Goal: Information Seeking & Learning: Check status

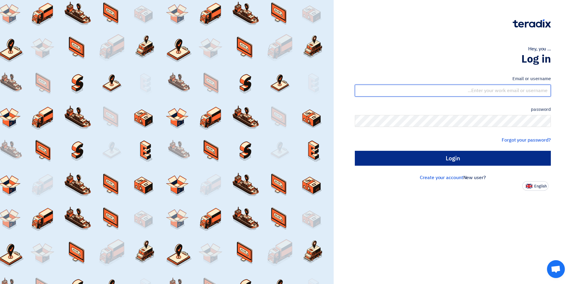
type input "[EMAIL_ADDRESS][DOMAIN_NAME]"
click at [398, 164] on input "Login" at bounding box center [453, 158] width 196 height 15
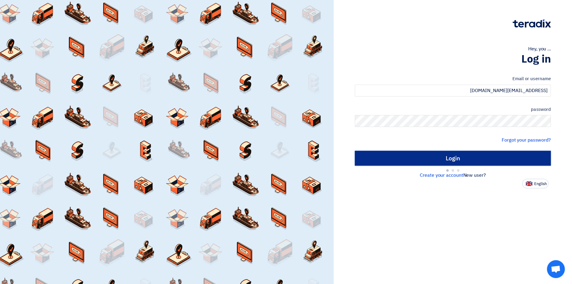
type input "Sign in"
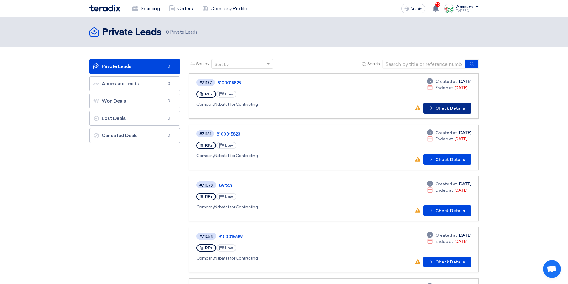
click at [447, 108] on font "Check Details" at bounding box center [450, 108] width 30 height 5
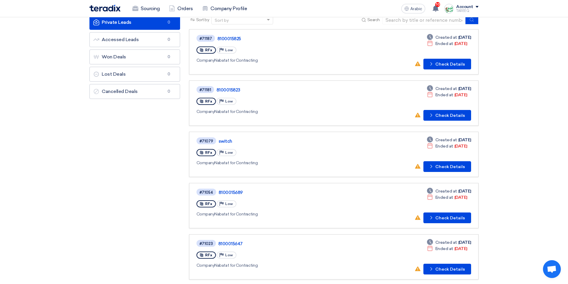
scroll to position [60, 0]
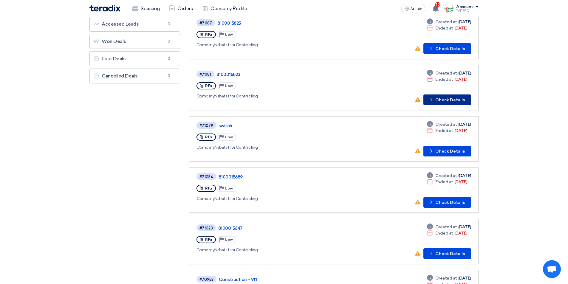
click at [442, 100] on font "Check Details" at bounding box center [450, 99] width 30 height 5
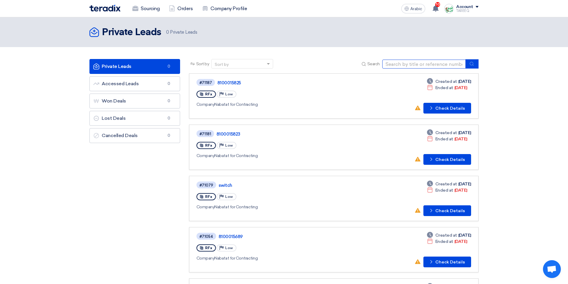
click at [402, 65] on input at bounding box center [423, 64] width 83 height 9
type input "68334"
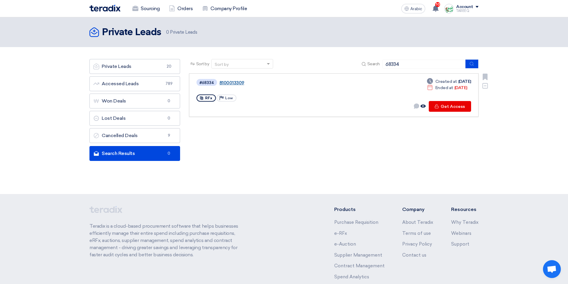
click at [233, 82] on font "8100013309" at bounding box center [231, 82] width 25 height 5
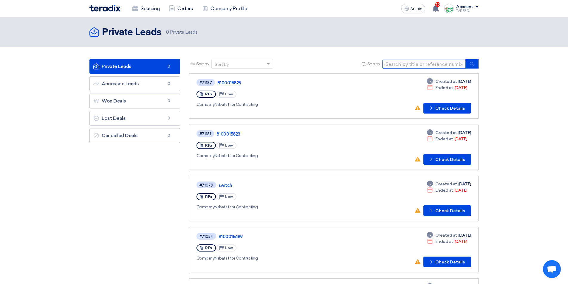
click at [402, 64] on input at bounding box center [423, 64] width 83 height 9
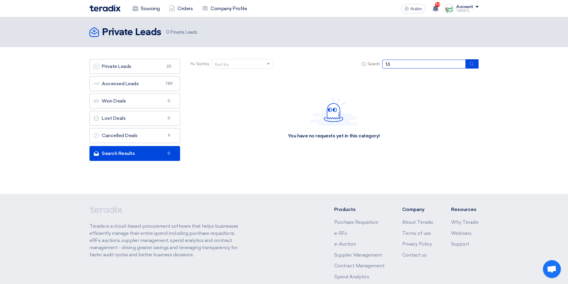
type input "1"
type input "68338"
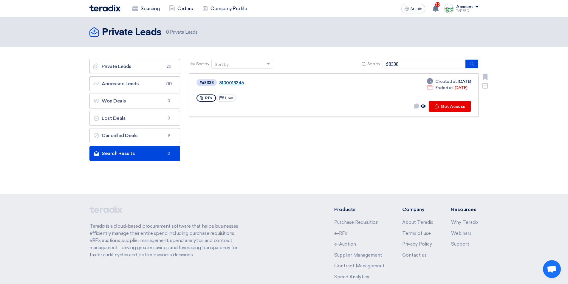
click at [236, 83] on font "8100013346" at bounding box center [231, 82] width 25 height 5
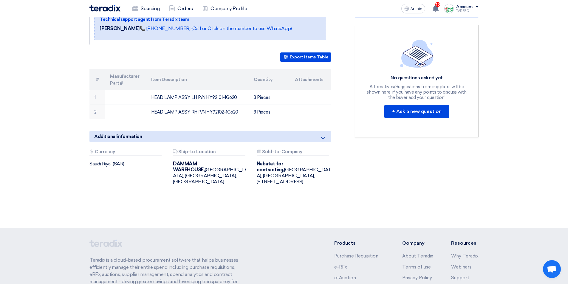
scroll to position [60, 0]
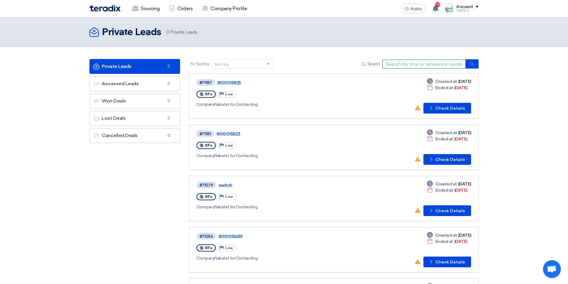
click at [405, 65] on input at bounding box center [423, 64] width 83 height 9
type input "68341"
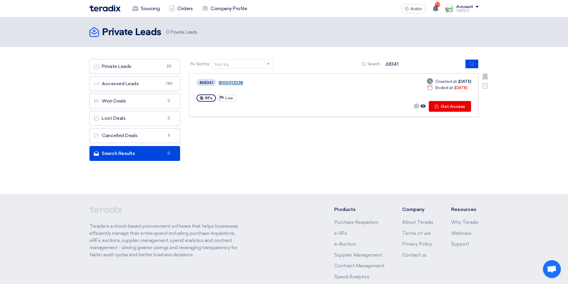
click at [226, 80] on font "8100013338" at bounding box center [231, 82] width 24 height 5
